Goal: Task Accomplishment & Management: Complete application form

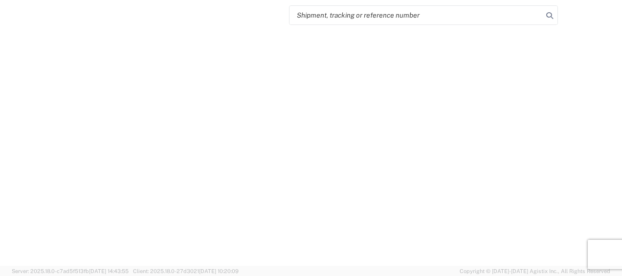
select select "FULL"
select select "LBS"
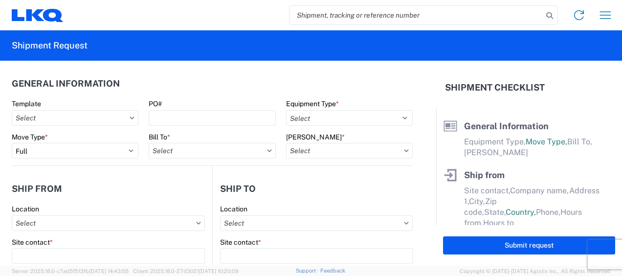
click at [328, 14] on input "search" at bounding box center [416, 15] width 253 height 19
type input "47382530"
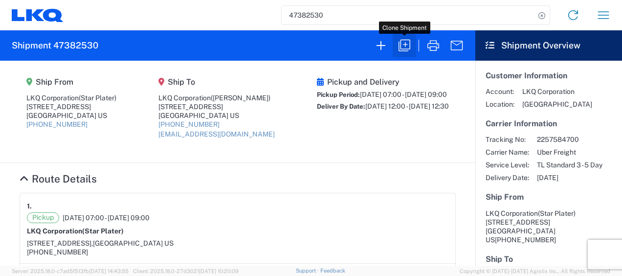
click at [406, 45] on icon "button" at bounding box center [405, 46] width 16 height 16
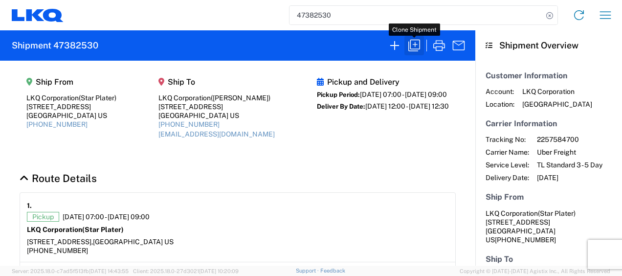
select select "FULL"
select select "US"
select select "LBS"
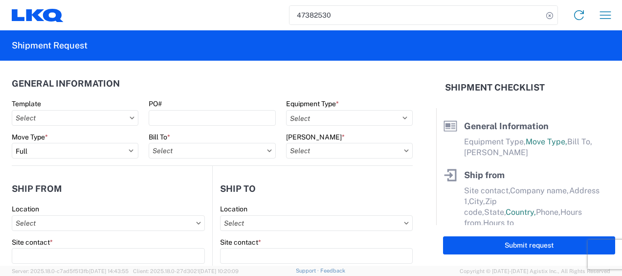
select select "STDV"
type input "Star Plater"
type input "LKQ Corporation"
type input "[STREET_ADDRESS]"
type input "Newnan"
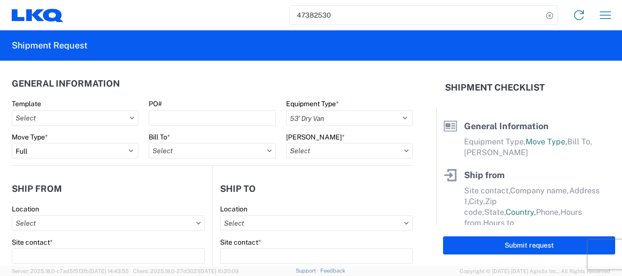
type input "30265"
type input "[PERSON_NAME]"
type input "LKQ Corporation"
type input "[STREET_ADDRESS]"
type input "[GEOGRAPHIC_DATA]"
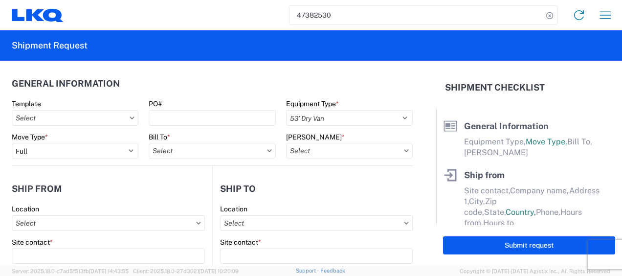
type input "30336"
type input "[EMAIL_ADDRESS][DOMAIN_NAME]"
type input "Star Plater"
type input "[EMAIL_ADDRESS][DOMAIN_NAME]"
type input "6788549960"
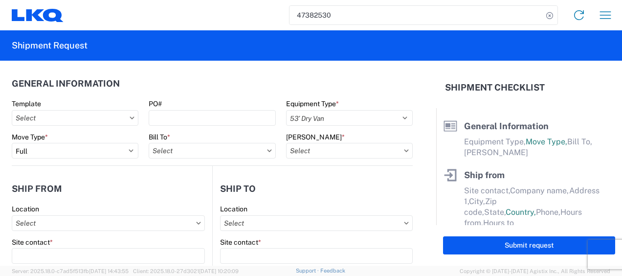
type input "[DATE]"
type textarea "Please arrive on time. Lunch is from 11a-12p. Receiving facility stops receivin…"
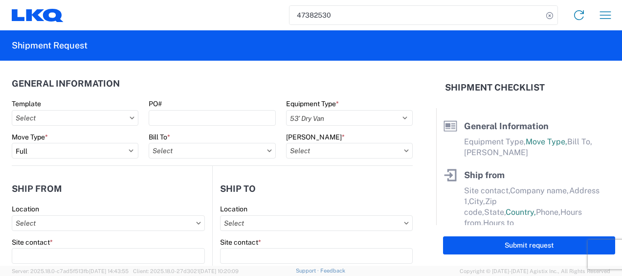
type input "45000"
type input "Engines, Transmissions"
type input "1"
select select "US"
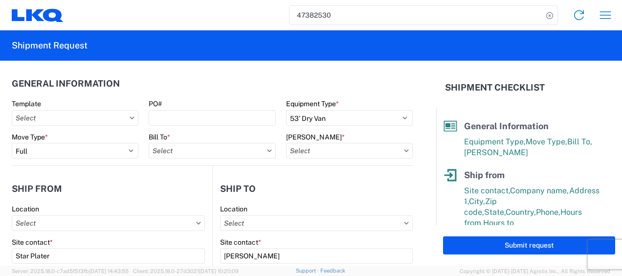
type input "1772 - LKQ Atlanta Core Newnan"
type input "1634 - [GEOGRAPHIC_DATA] - [PERSON_NAME] - Boat Rock"
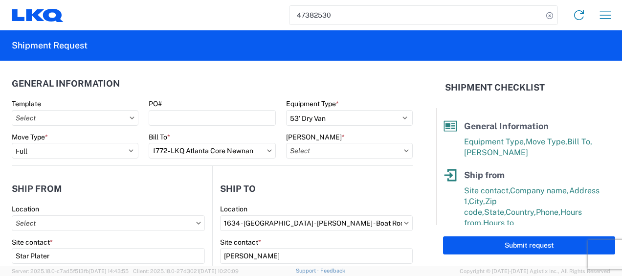
type input "1772-6300-66000-0000 - 1772 Freight Out"
type input "1772 - LKQ Atlanta Core Newnan"
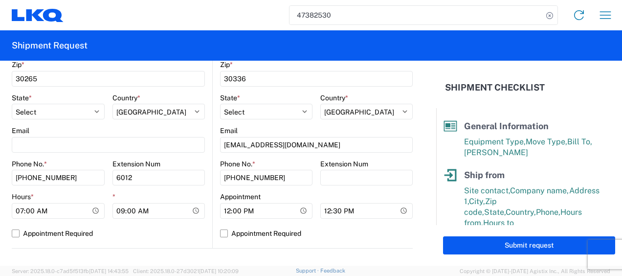
scroll to position [489, 0]
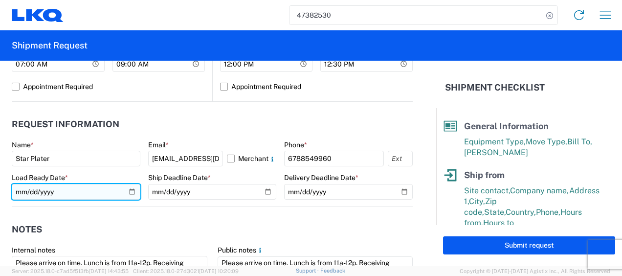
click at [20, 189] on input "[DATE]" at bounding box center [76, 192] width 129 height 16
type input "[DATE]"
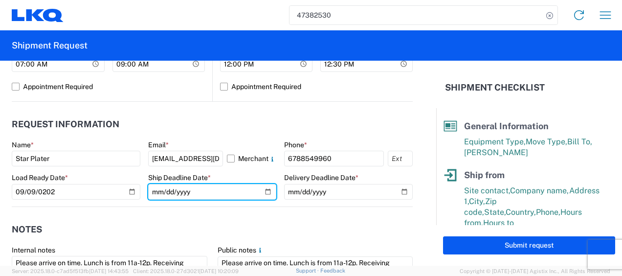
type input "[DATE]"
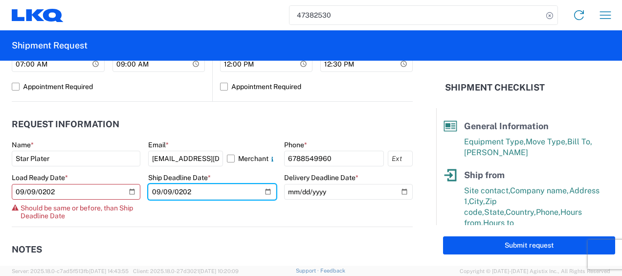
type input "[DATE]"
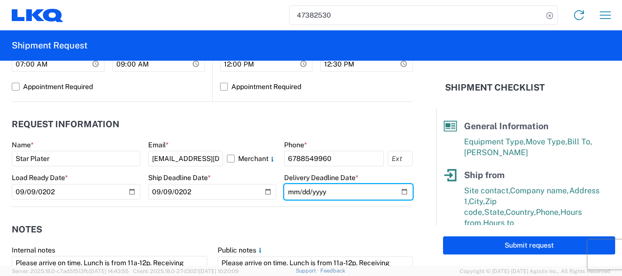
type input "[DATE]"
click at [353, 221] on header "Notes" at bounding box center [212, 230] width 401 height 22
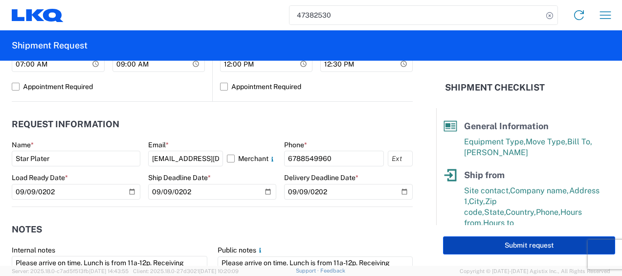
click at [497, 245] on button "Submit request" at bounding box center [529, 245] width 172 height 18
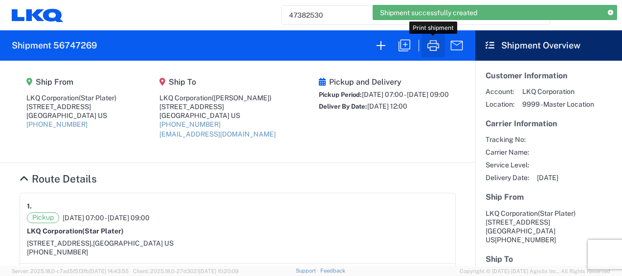
click at [429, 52] on icon "button" at bounding box center [434, 46] width 16 height 16
